Goal: Task Accomplishment & Management: Complete application form

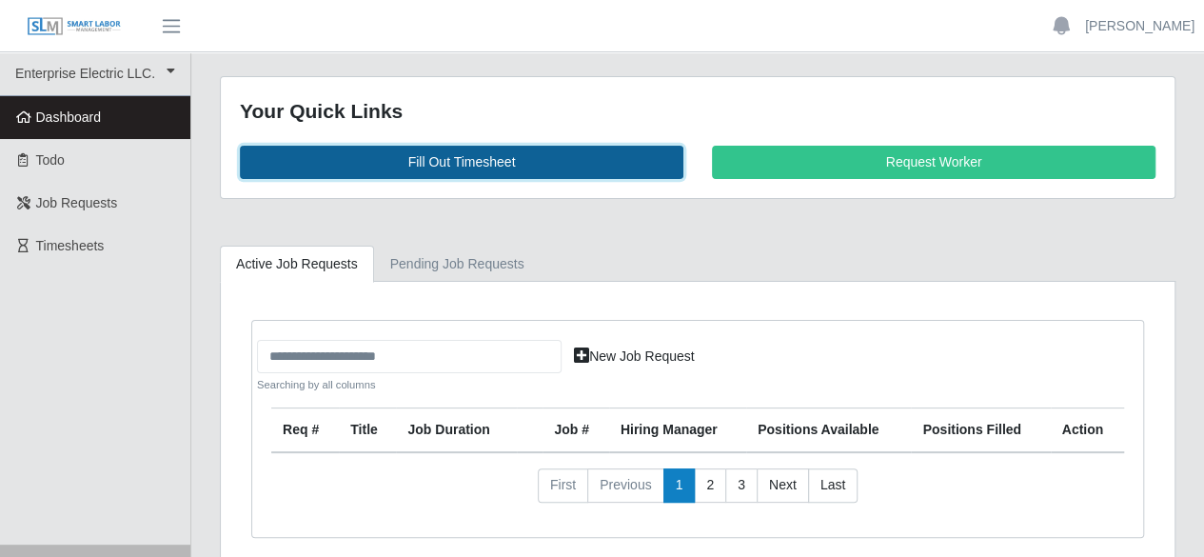
click at [510, 162] on link "Fill Out Timesheet" at bounding box center [462, 162] width 444 height 33
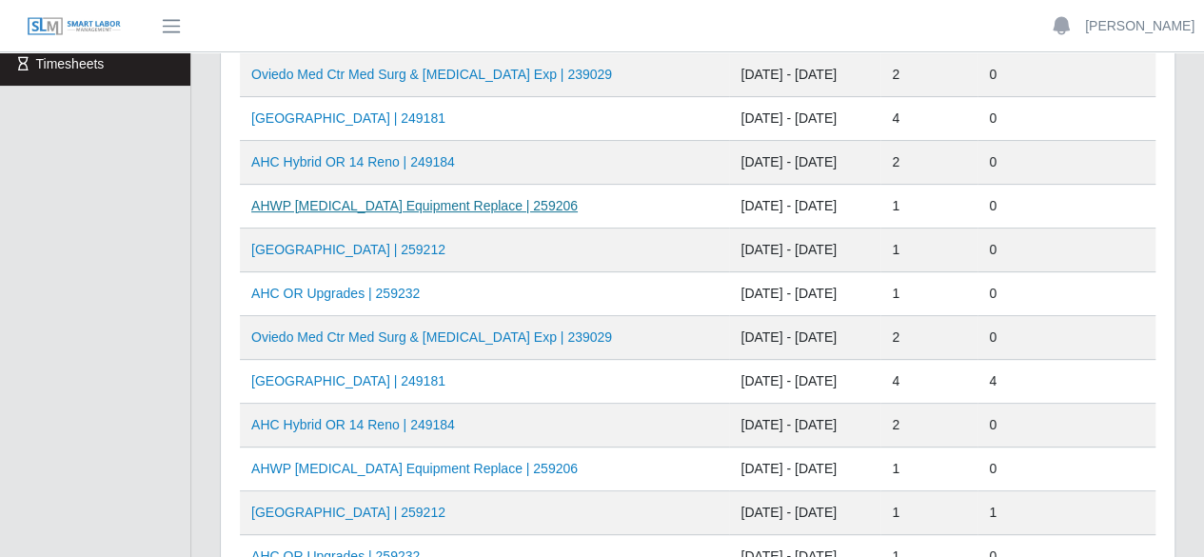
scroll to position [190, 0]
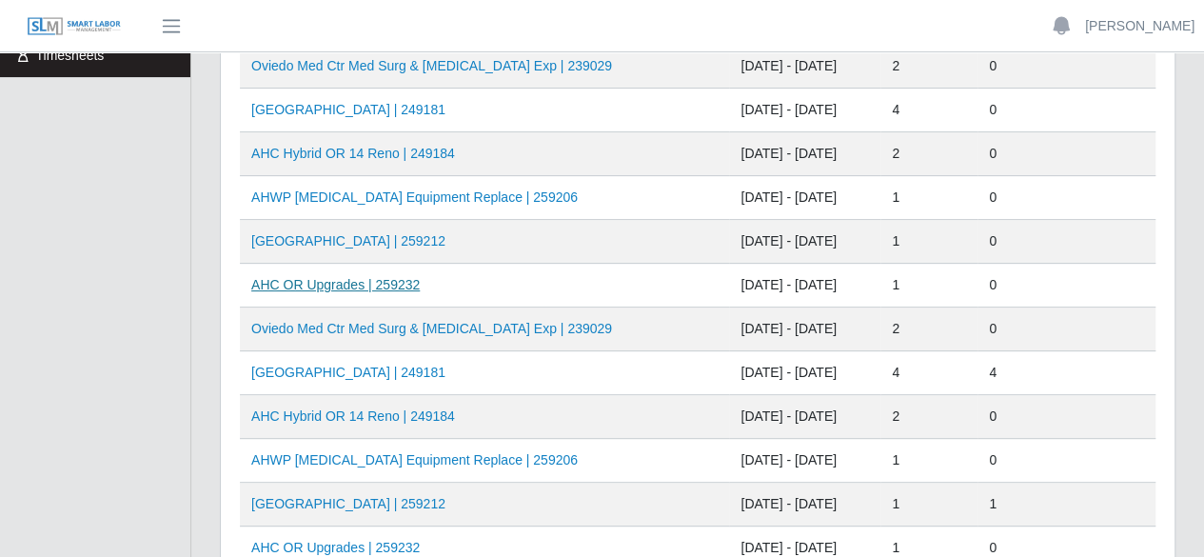
click at [369, 281] on link "AHC OR Upgrades | 259232" at bounding box center [335, 284] width 169 height 15
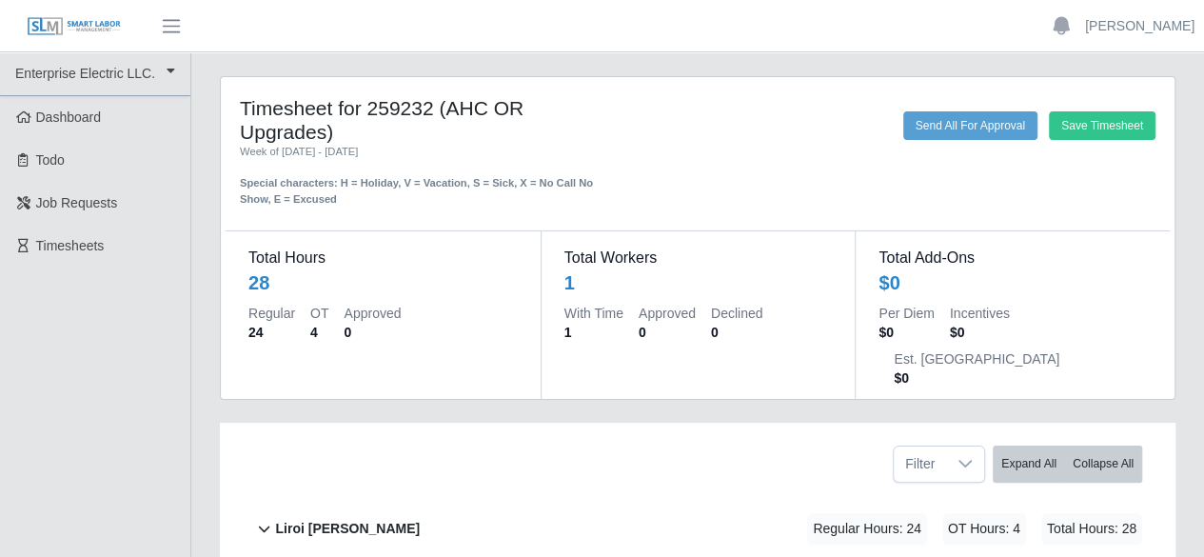
scroll to position [104, 0]
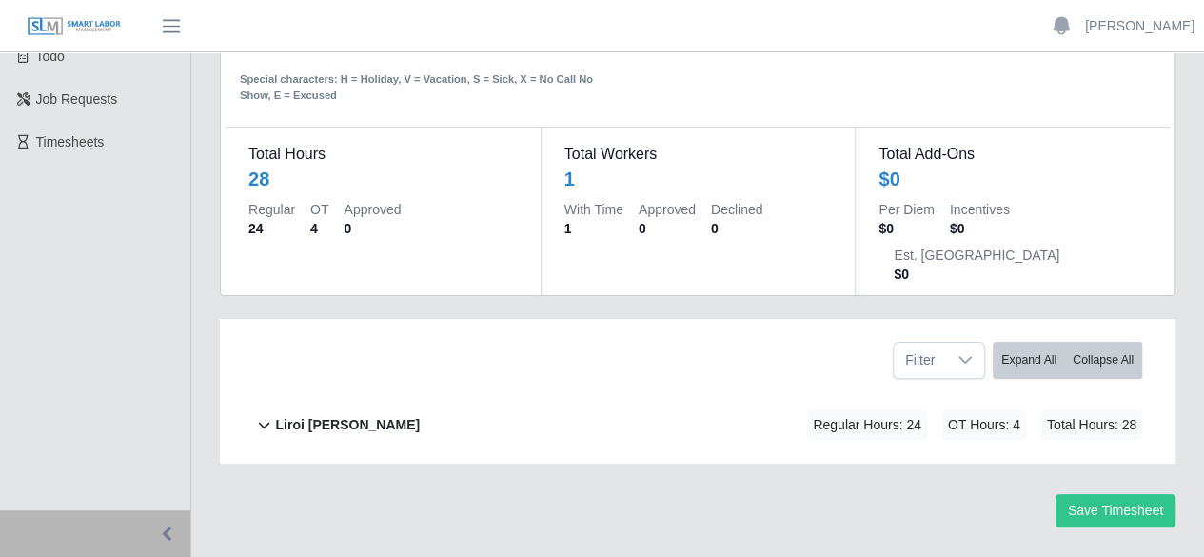
click at [331, 415] on b "Liroi Anguiano" at bounding box center [347, 425] width 145 height 20
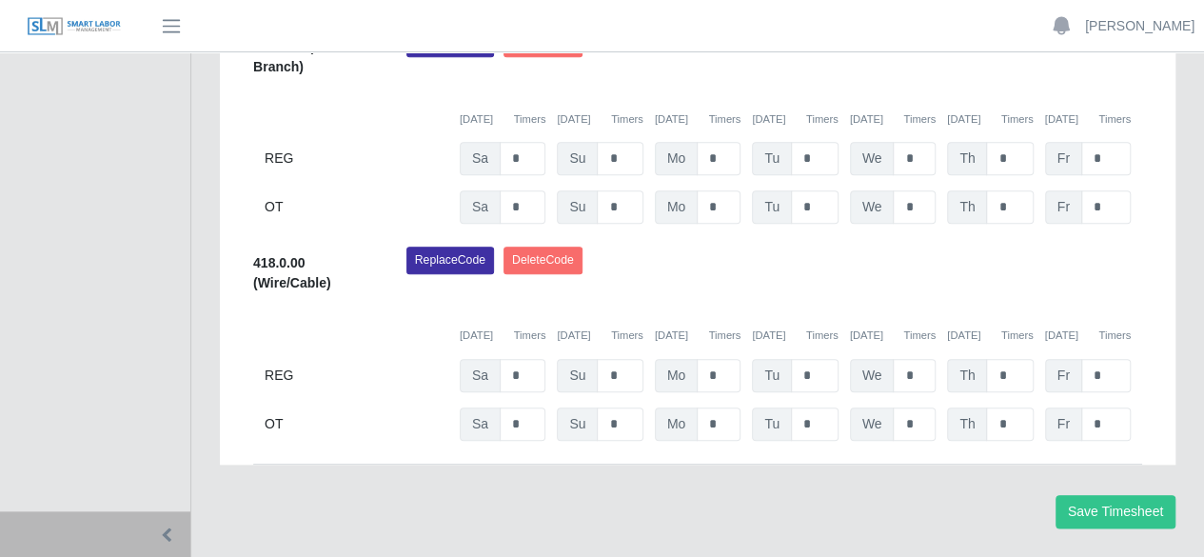
scroll to position [741, 0]
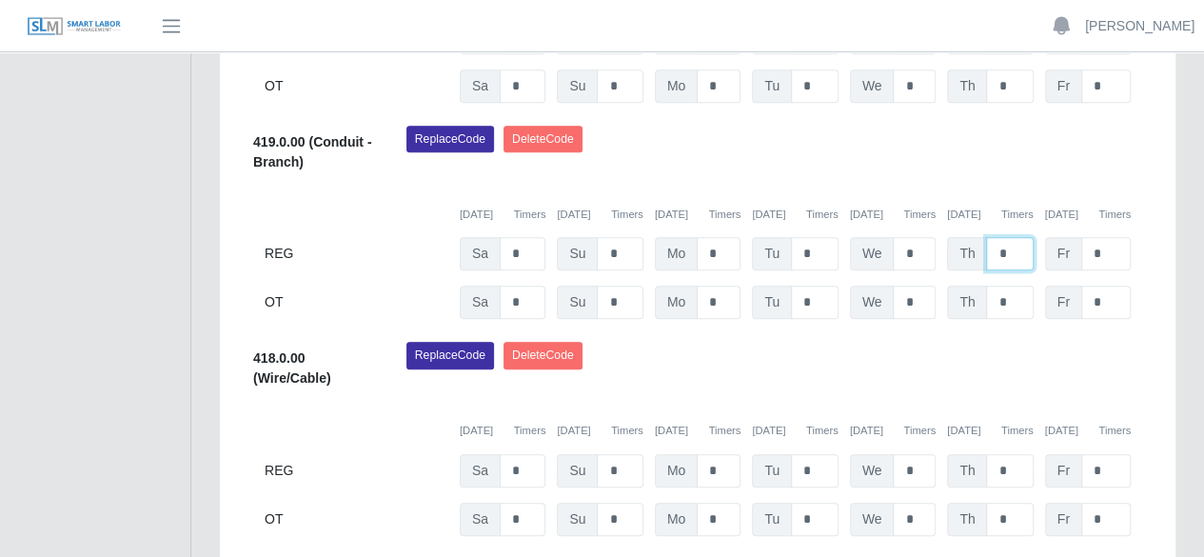
click at [1021, 237] on input "*" at bounding box center [1009, 253] width 47 height 33
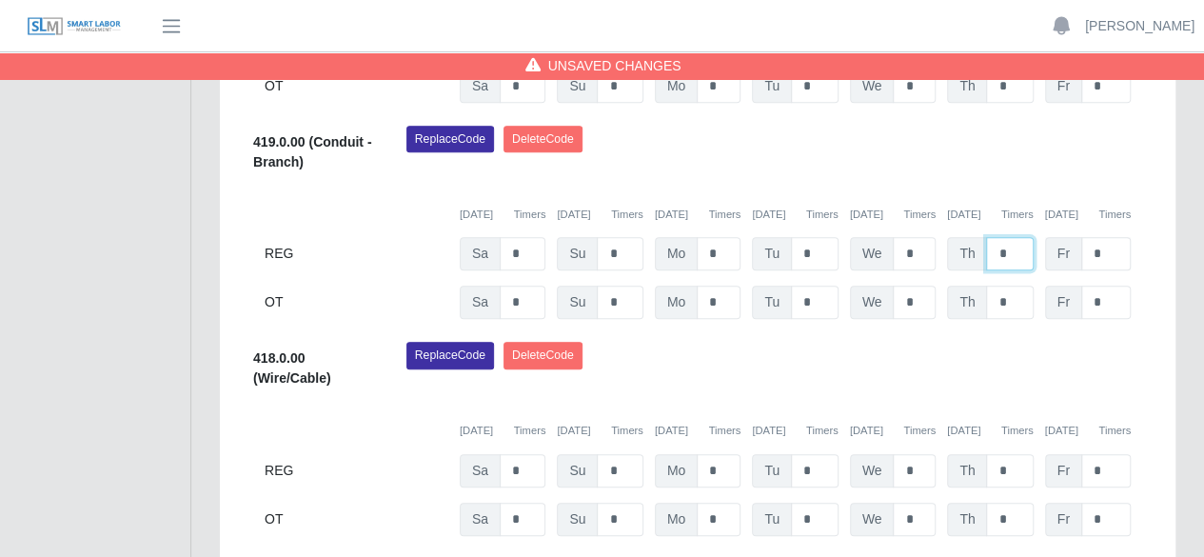
type input "*"
click at [1104, 237] on input "*" at bounding box center [1106, 253] width 50 height 33
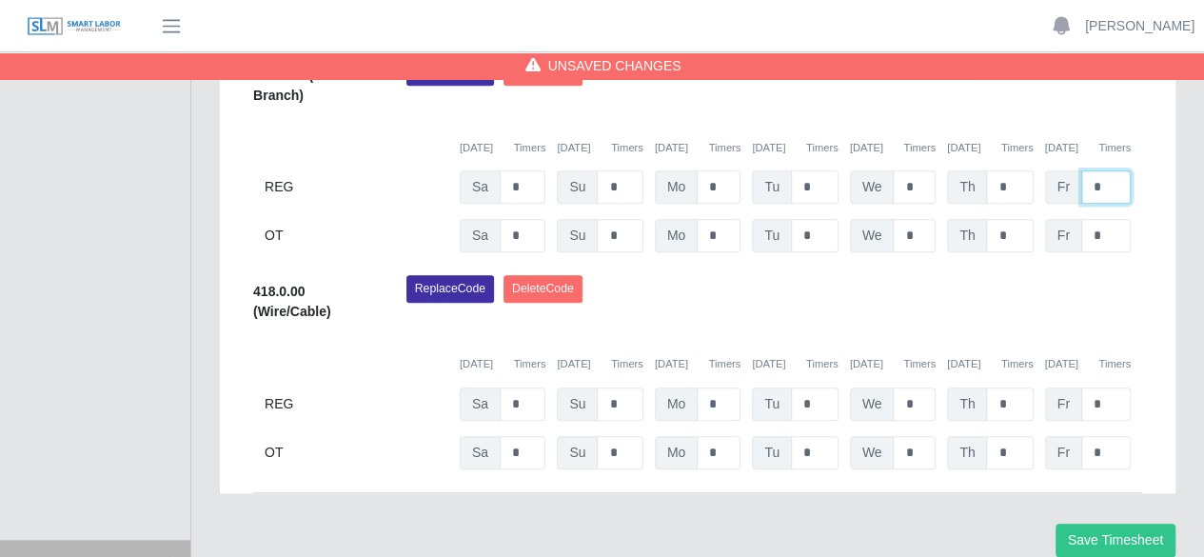
scroll to position [836, 0]
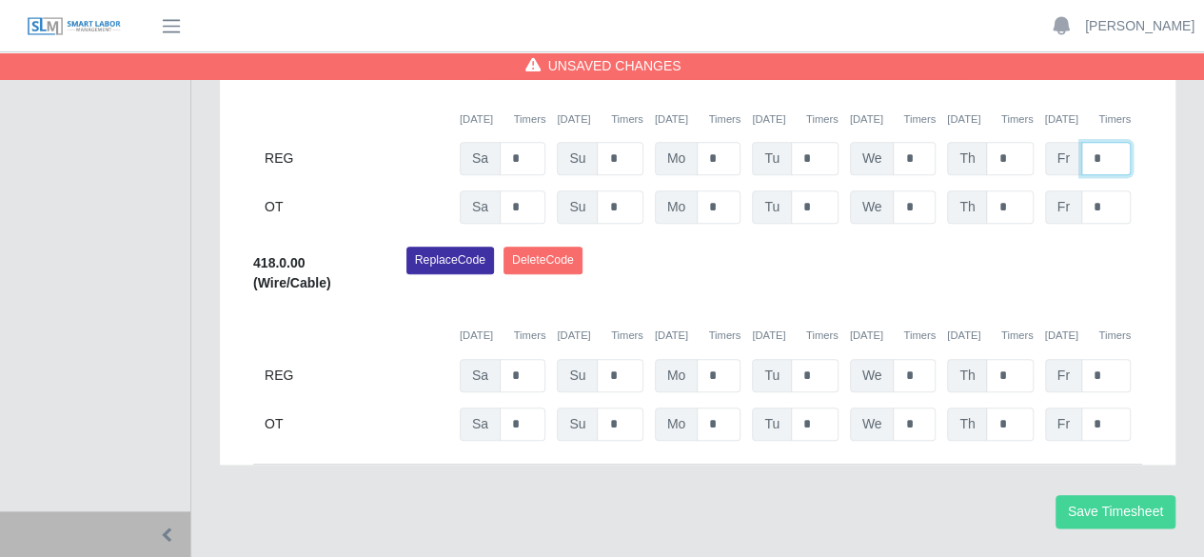
type input "*"
click at [1095, 495] on button "Save Timesheet" at bounding box center [1116, 511] width 120 height 33
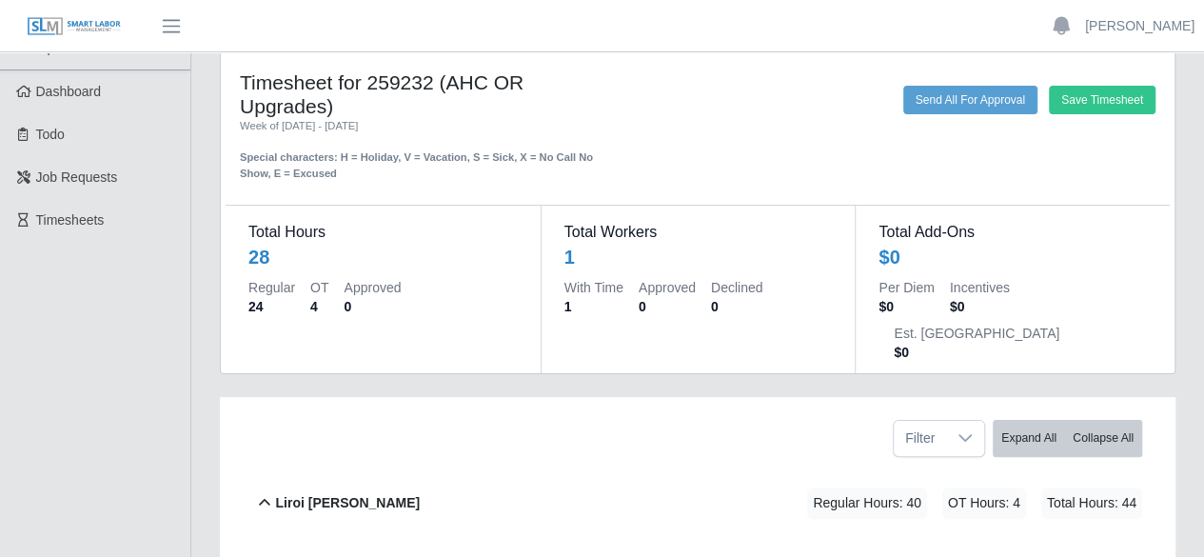
scroll to position [0, 0]
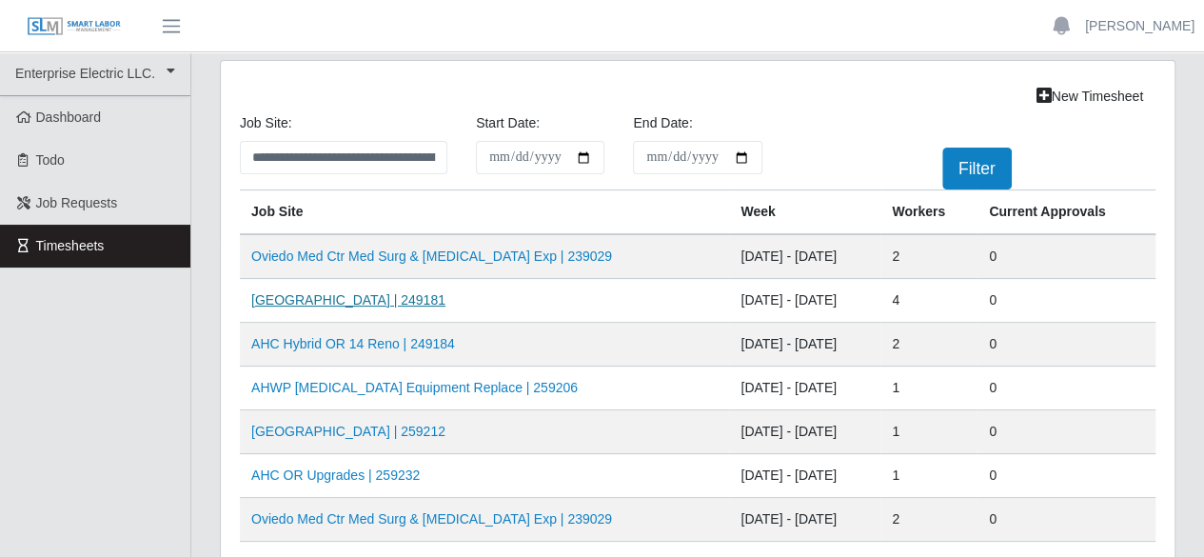
click at [342, 296] on link "AH Celebration Tower | 249181" at bounding box center [348, 299] width 194 height 15
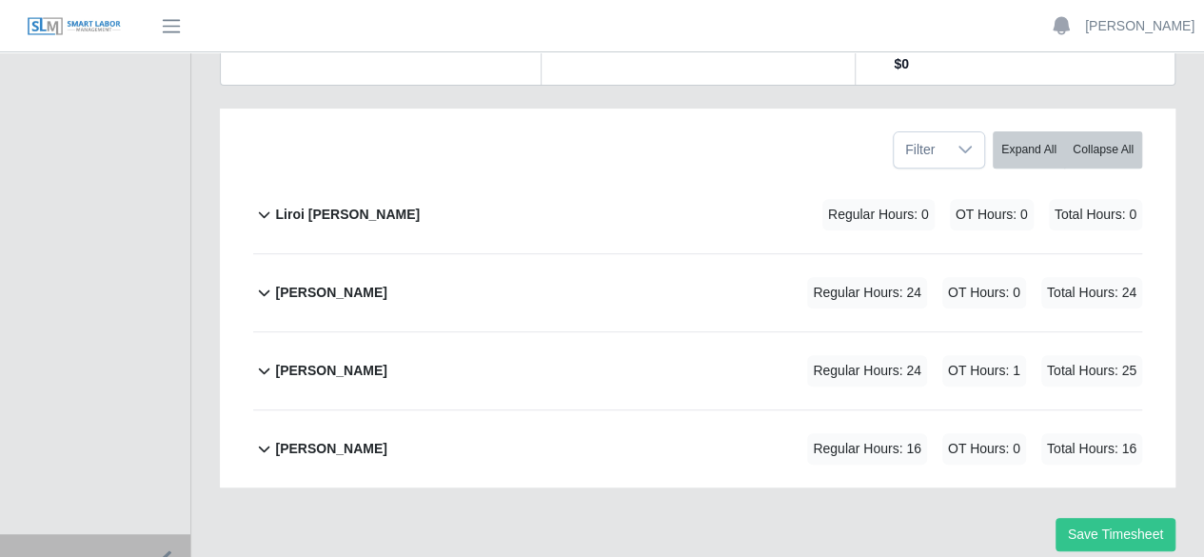
scroll to position [337, 0]
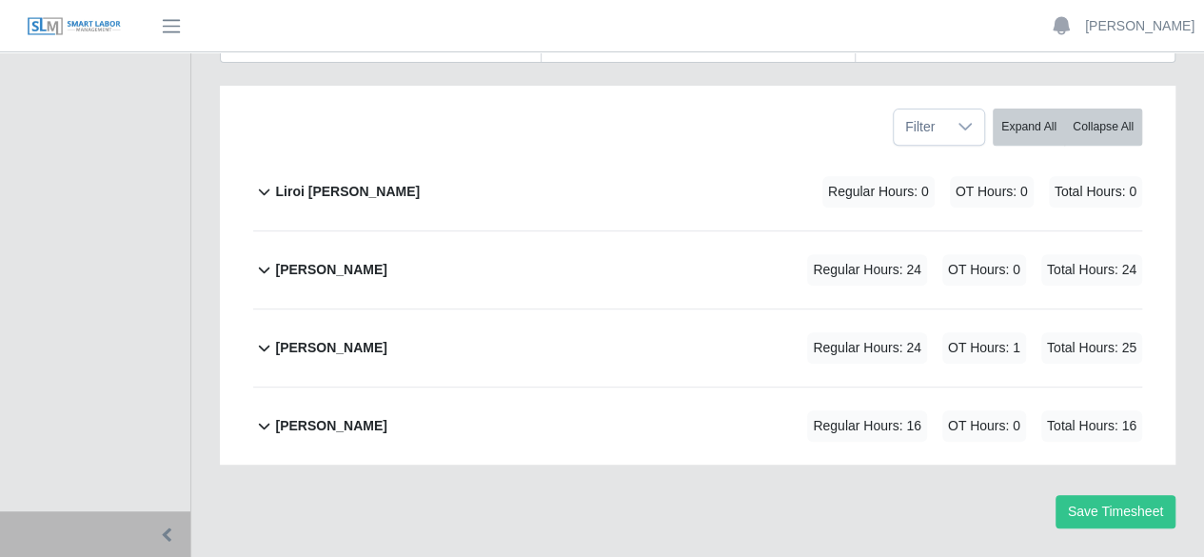
click at [340, 260] on b "[PERSON_NAME]" at bounding box center [330, 270] width 111 height 20
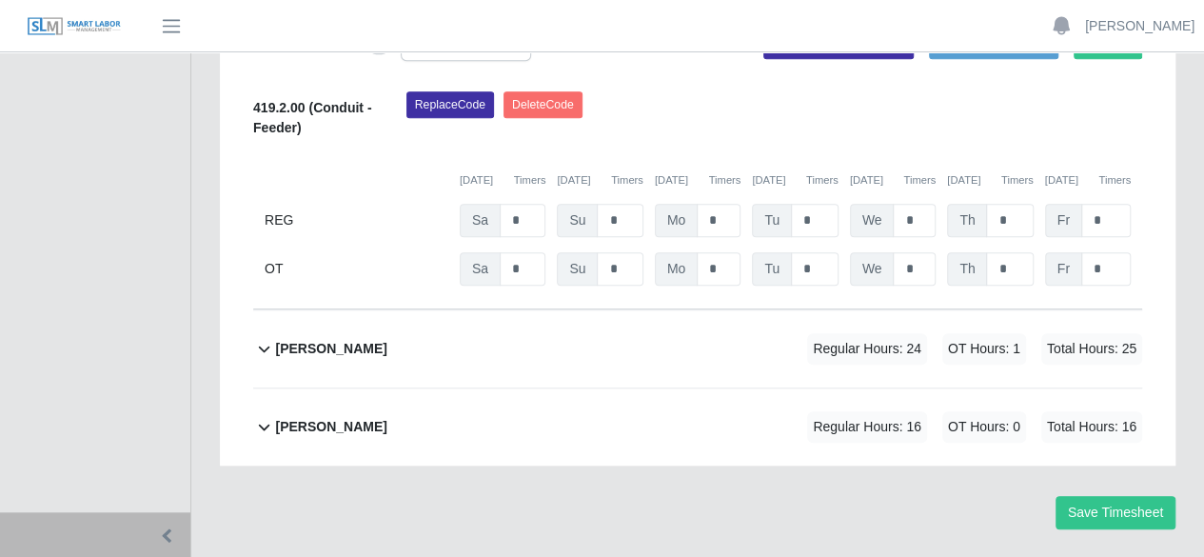
scroll to position [541, 0]
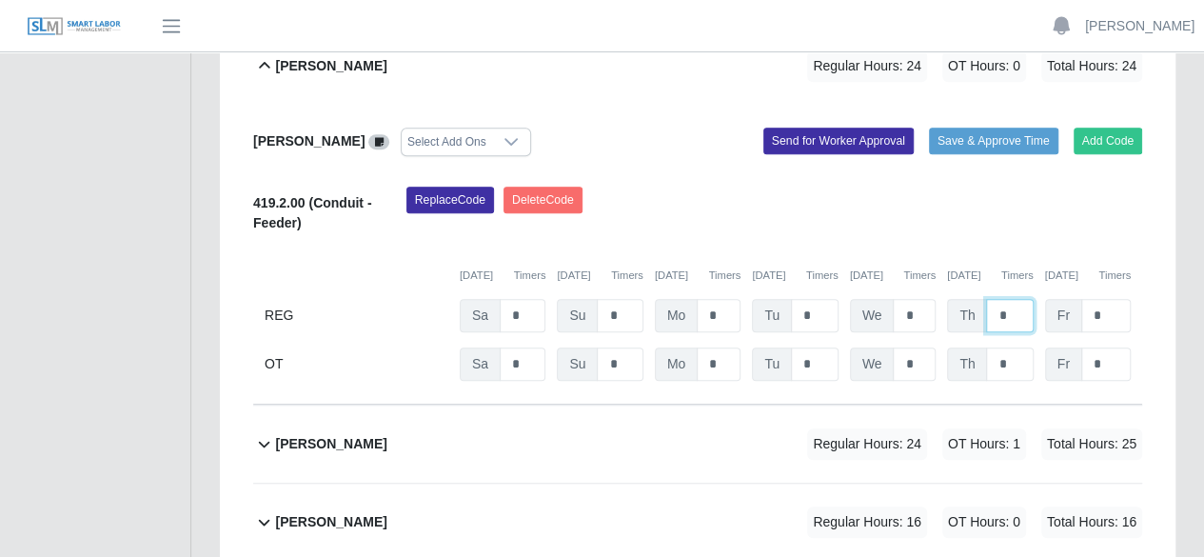
click at [1017, 299] on input "*" at bounding box center [1009, 315] width 47 height 33
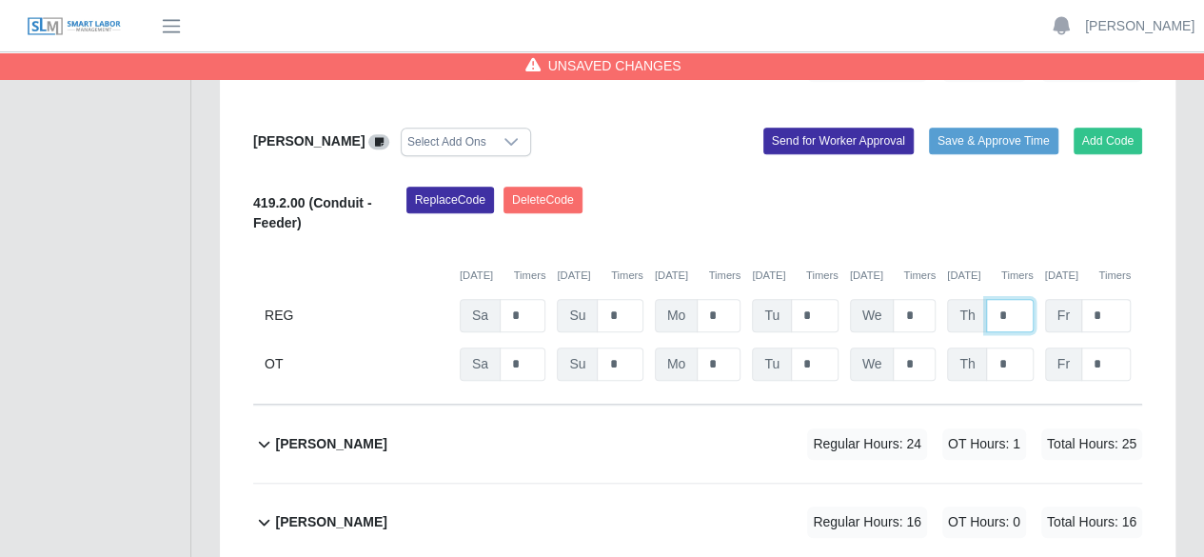
type input "*"
click at [1112, 299] on input "*" at bounding box center [1106, 315] width 50 height 33
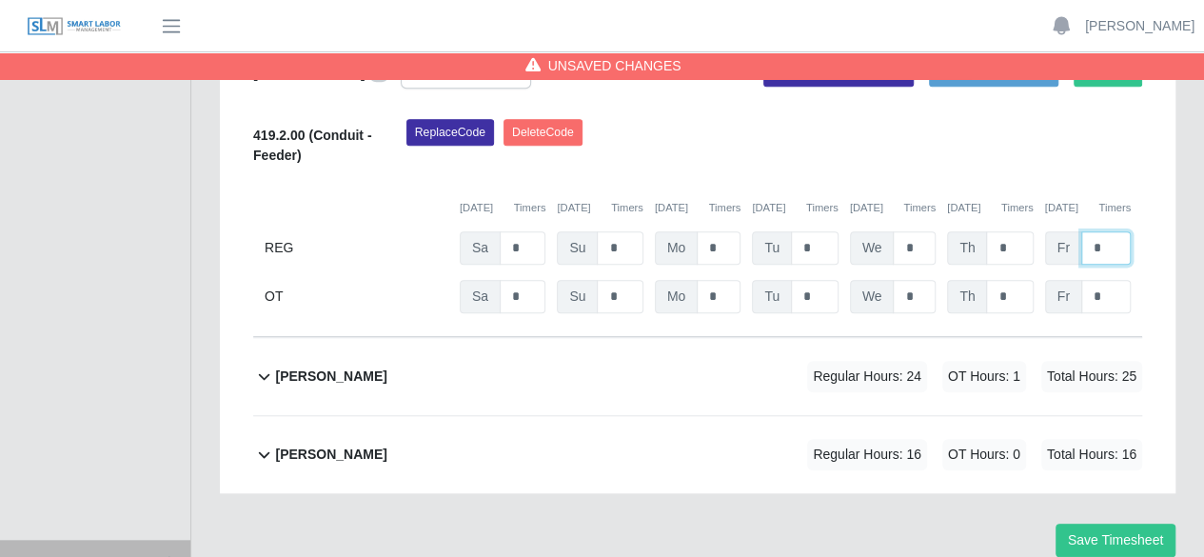
scroll to position [636, 0]
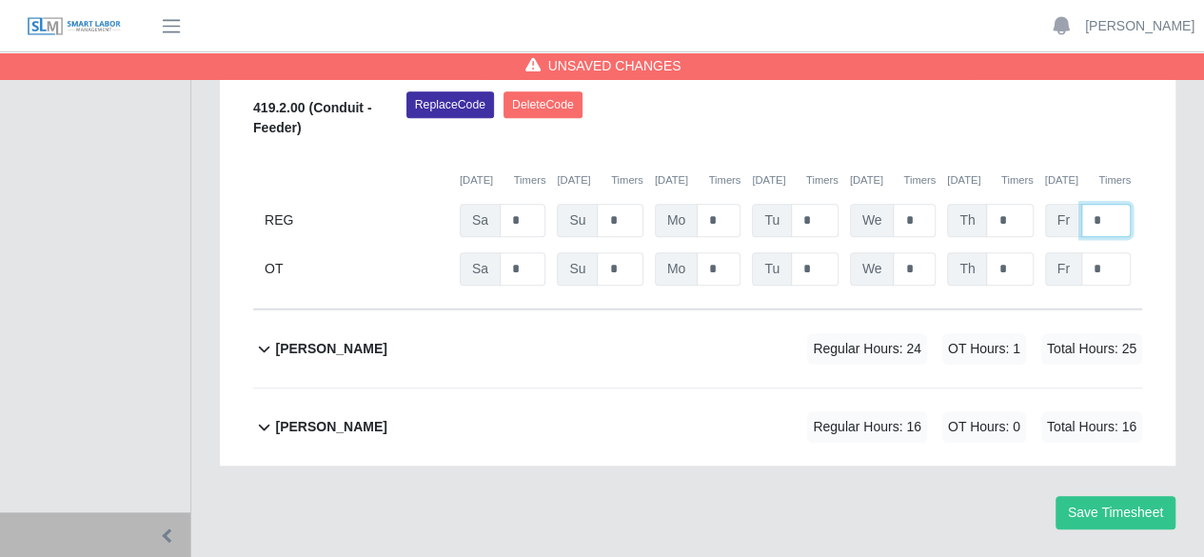
type input "*"
click at [317, 339] on b "[PERSON_NAME]" at bounding box center [330, 349] width 111 height 20
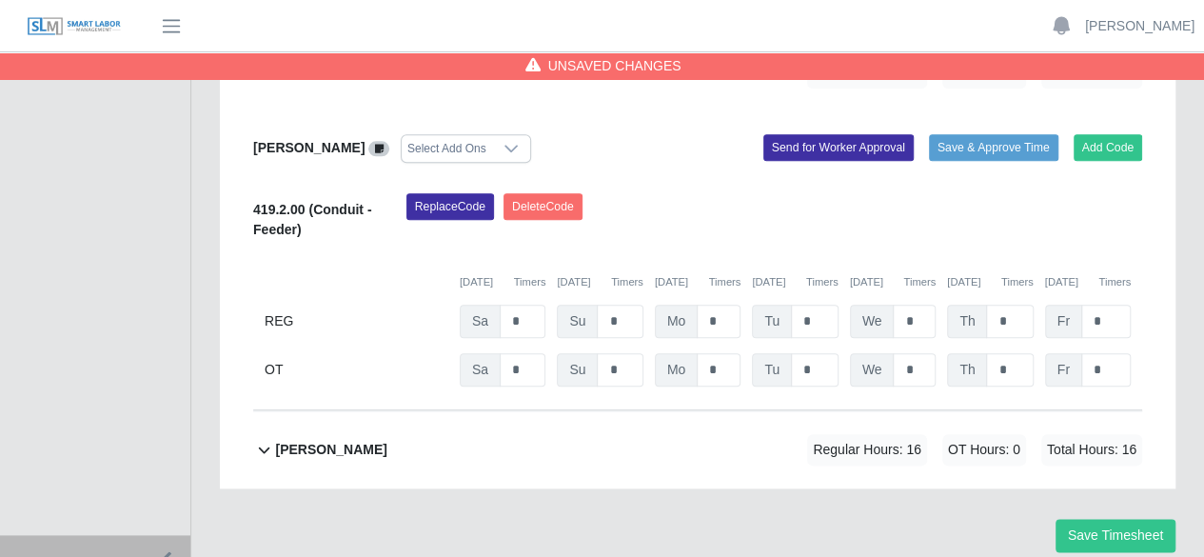
scroll to position [935, 0]
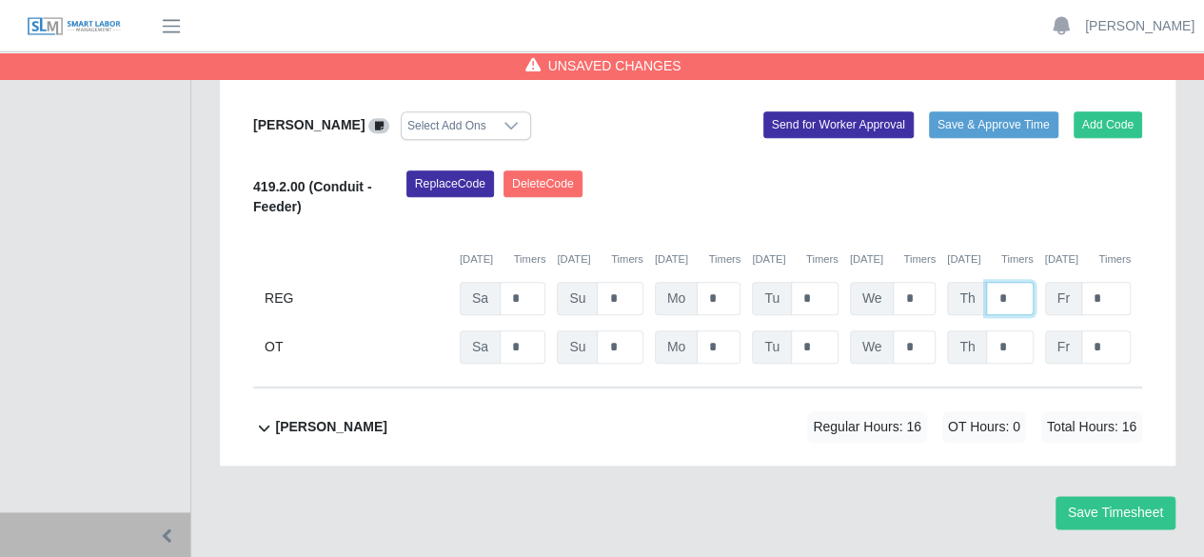
click at [1008, 282] on input "*" at bounding box center [1009, 298] width 47 height 33
type input "*"
click at [1100, 282] on input "*" at bounding box center [1106, 298] width 50 height 33
type input "*"
click at [346, 417] on b "[PERSON_NAME]" at bounding box center [330, 427] width 111 height 20
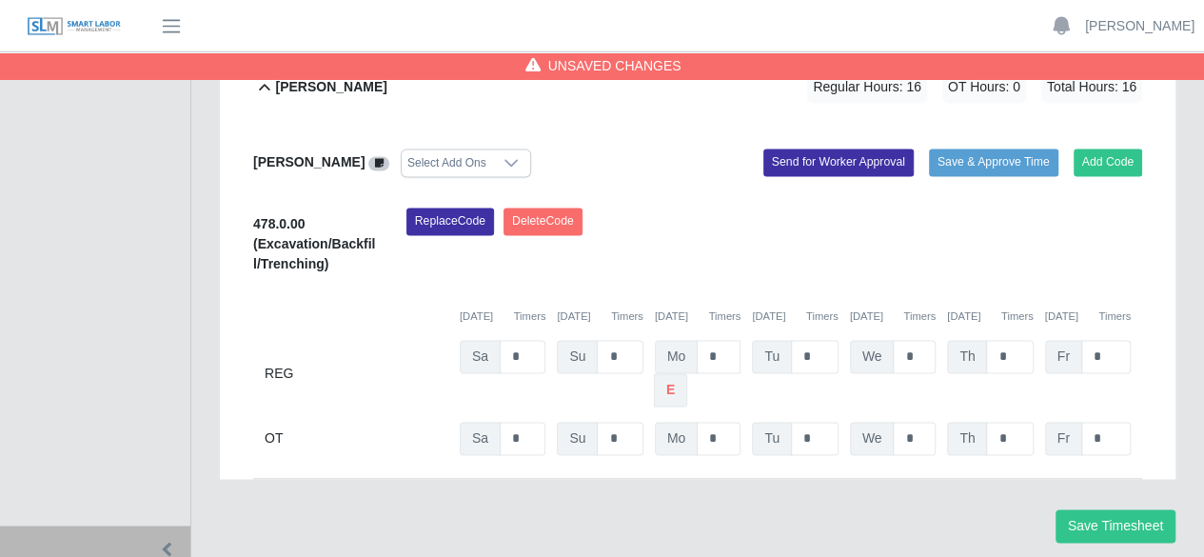
scroll to position [1285, 0]
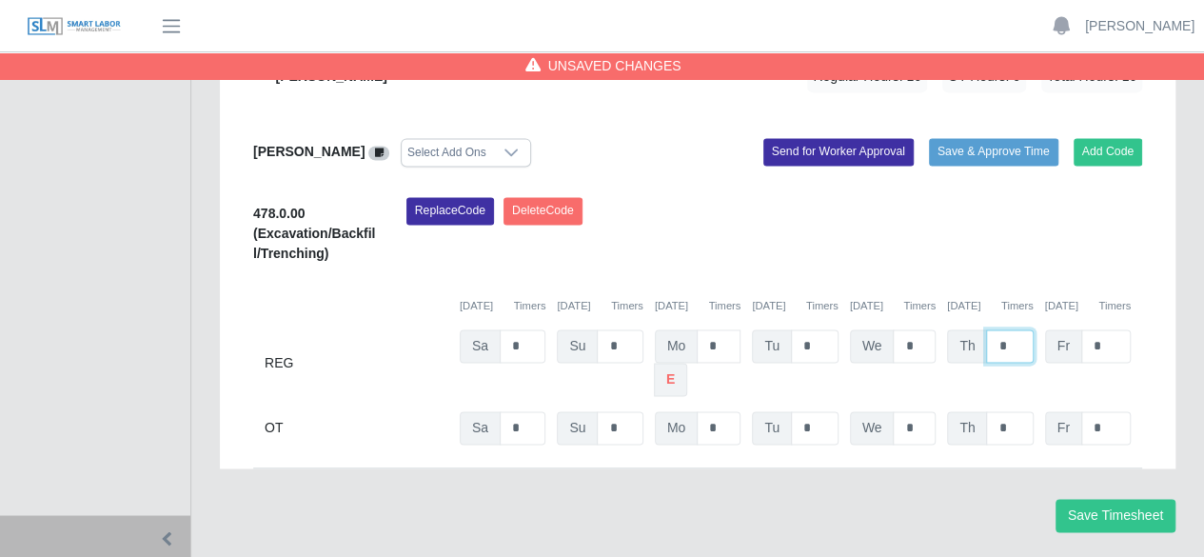
click at [1007, 329] on input "*" at bounding box center [1009, 345] width 47 height 33
type input "*"
click at [1101, 329] on input "*" at bounding box center [1106, 345] width 50 height 33
type input "***"
click at [1096, 499] on button "Save Timesheet" at bounding box center [1116, 515] width 120 height 33
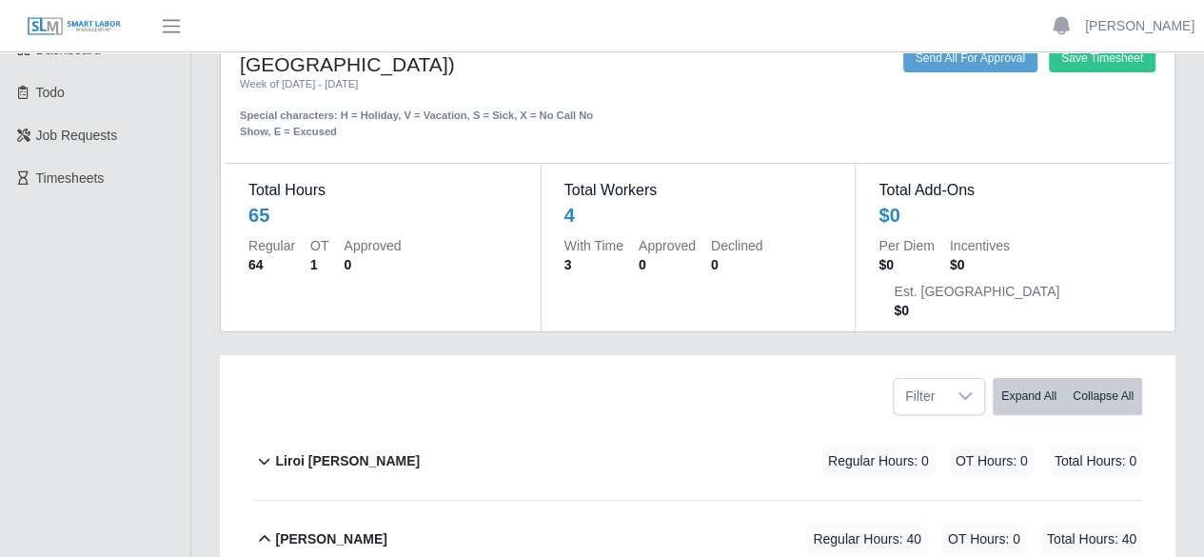
scroll to position [0, 0]
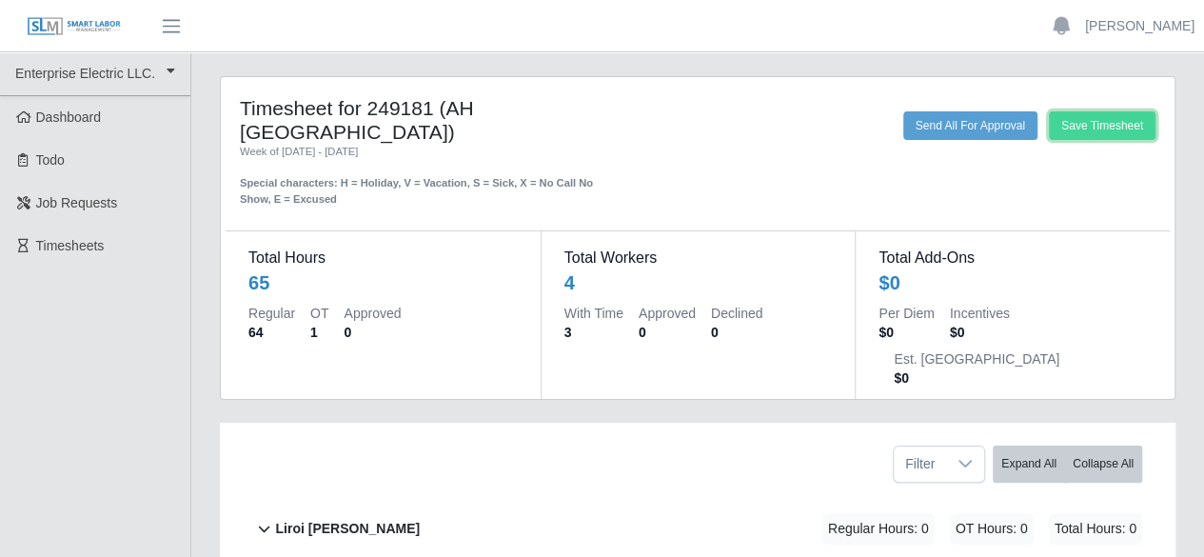
click at [1052, 132] on button "Save Timesheet" at bounding box center [1102, 125] width 107 height 29
